Goal: Information Seeking & Learning: Learn about a topic

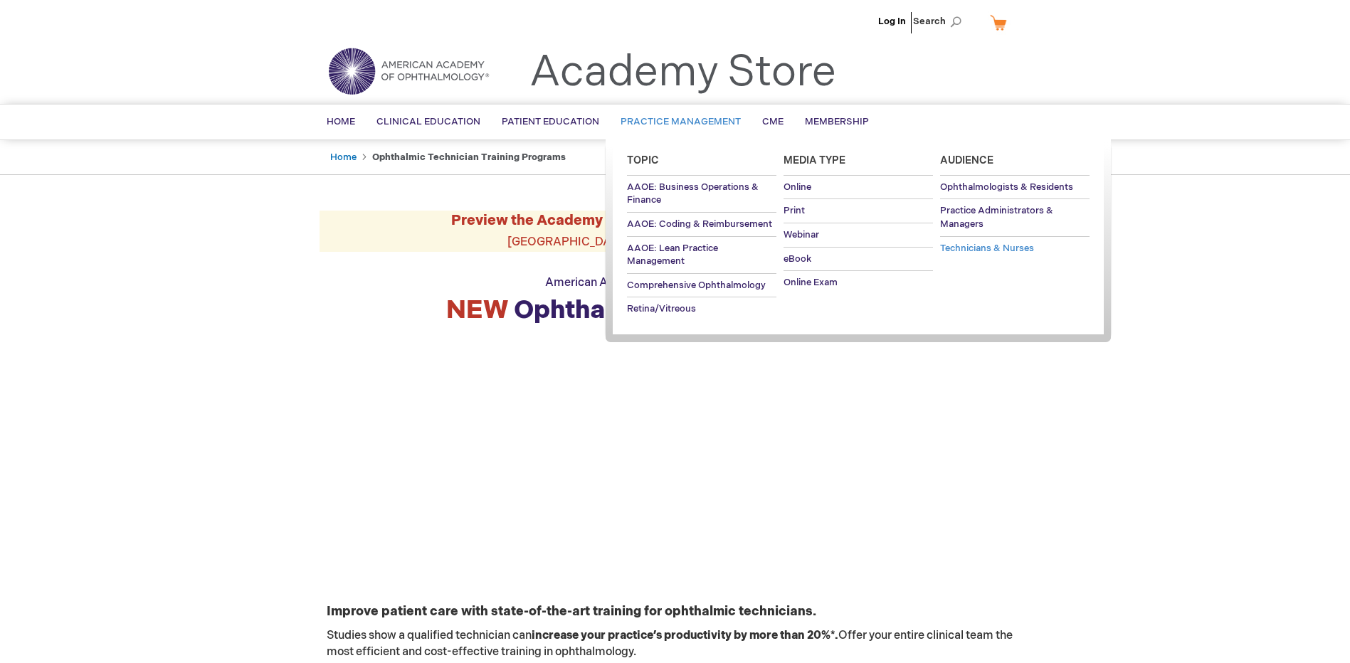
click at [996, 248] on span "Technicians & Nurses" at bounding box center [987, 248] width 94 height 11
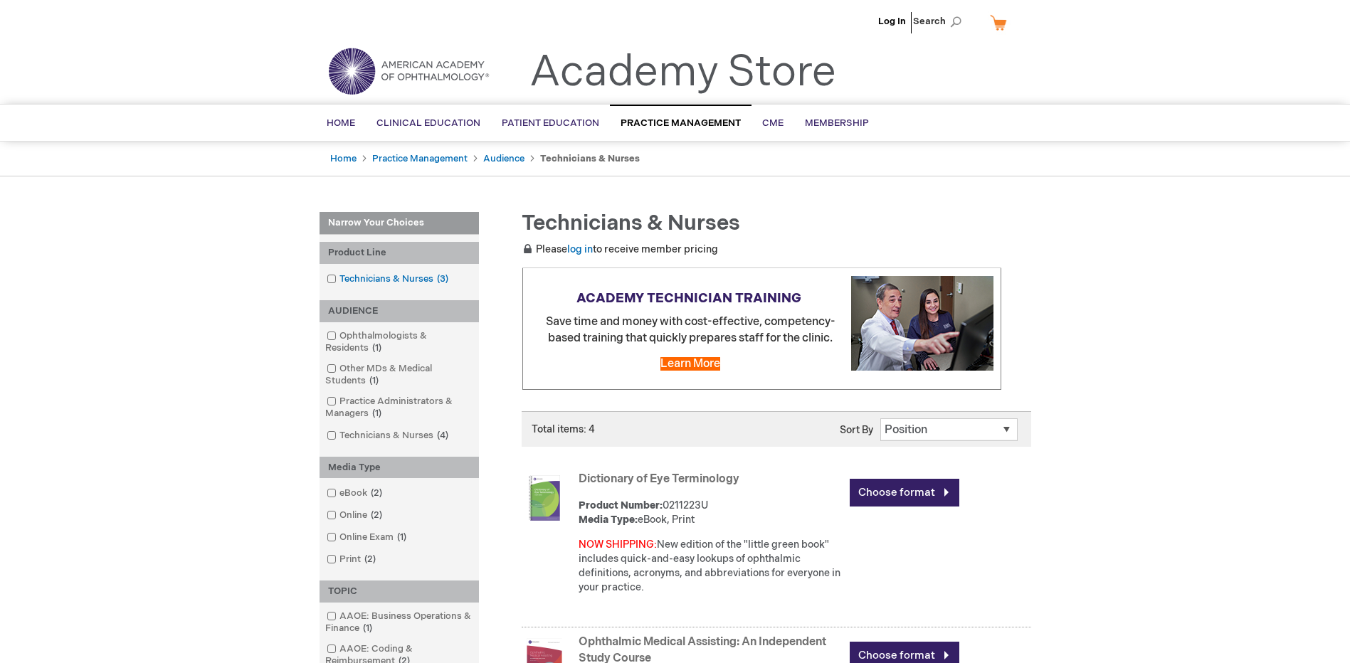
click at [383, 276] on link "Technicians & Nurses 3 items" at bounding box center [388, 280] width 131 height 14
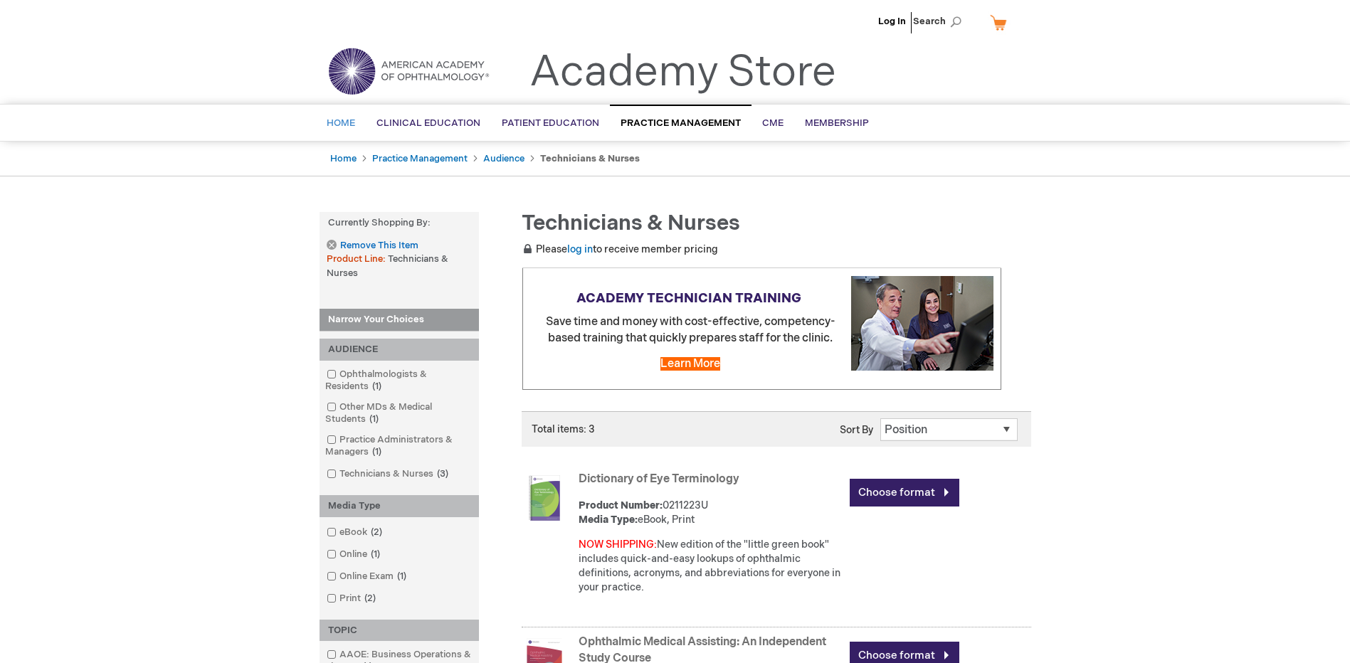
click at [337, 122] on span "Home" at bounding box center [341, 122] width 28 height 11
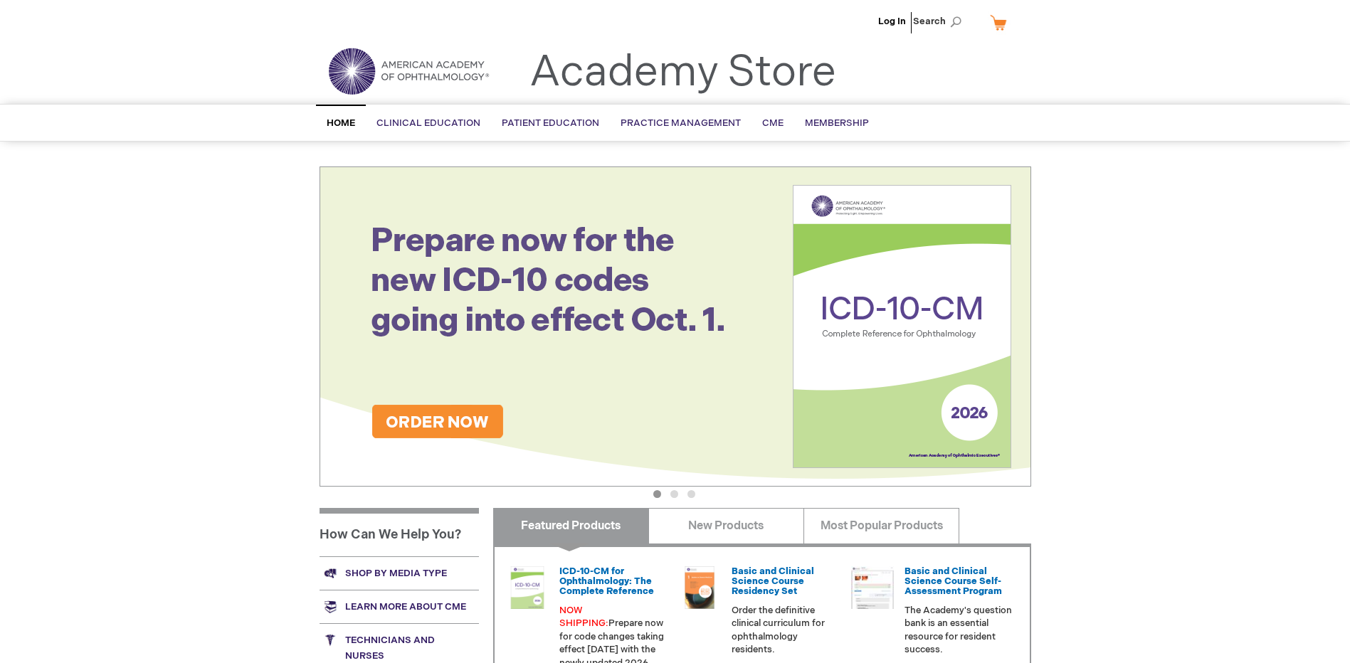
click at [331, 120] on span "Home" at bounding box center [341, 122] width 28 height 11
click at [405, 71] on img at bounding box center [408, 71] width 171 height 51
